Goal: Information Seeking & Learning: Learn about a topic

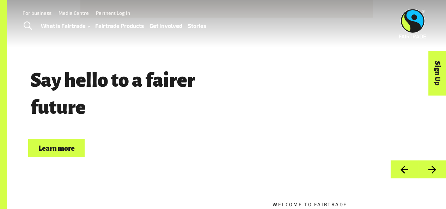
click at [120, 27] on link "Fairtrade Products" at bounding box center [119, 26] width 49 height 10
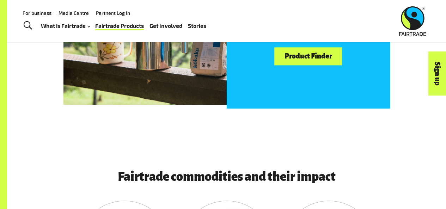
scroll to position [417, 0]
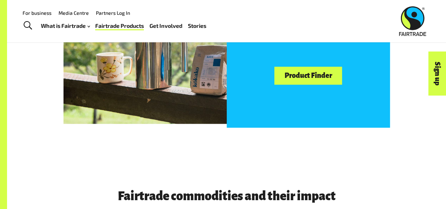
click at [317, 76] on link "Product Finder" at bounding box center [308, 76] width 68 height 18
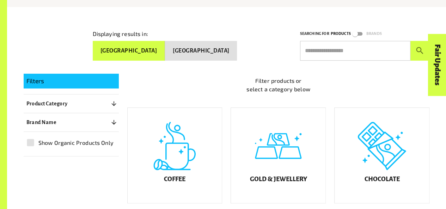
scroll to position [172, 0]
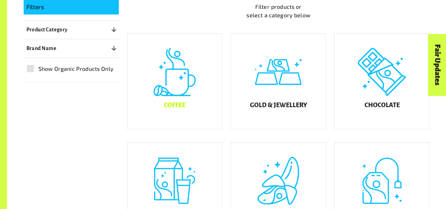
click at [182, 76] on div "Coffee" at bounding box center [175, 81] width 94 height 95
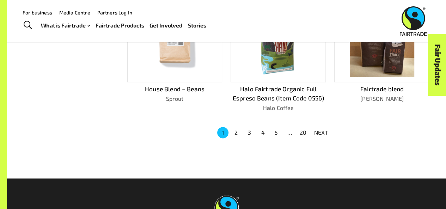
scroll to position [486, 0]
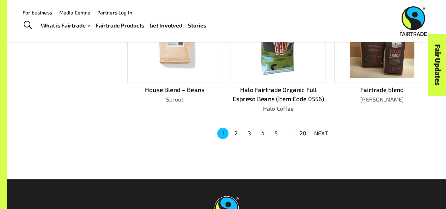
click at [234, 128] on button "2" at bounding box center [236, 133] width 11 height 11
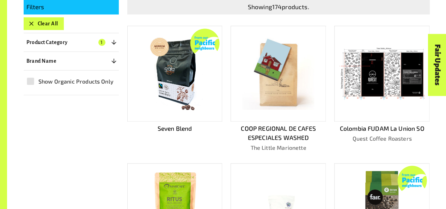
scroll to position [172, 0]
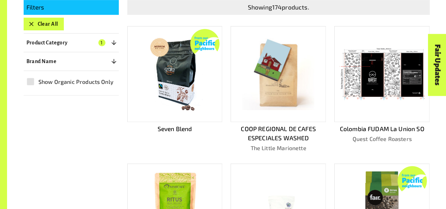
click at [187, 129] on p "Seven Blend" at bounding box center [174, 128] width 95 height 9
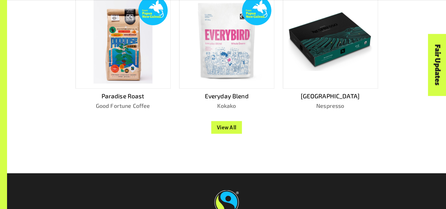
scroll to position [615, 0]
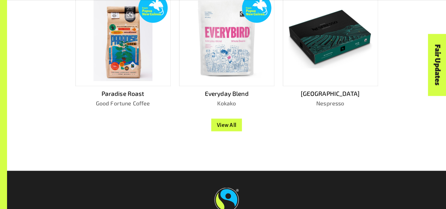
click at [226, 97] on p "Everyday Blend" at bounding box center [226, 93] width 95 height 9
